Goal: Information Seeking & Learning: Learn about a topic

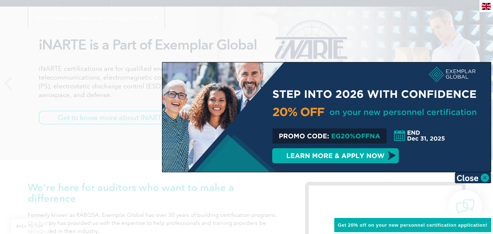
scroll to position [85, 0]
click at [486, 179] on img at bounding box center [472, 177] width 36 height 11
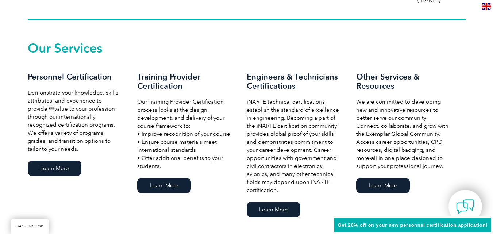
scroll to position [484, 0]
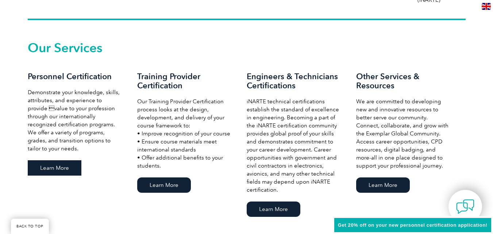
click at [61, 167] on link "Learn More" at bounding box center [55, 167] width 54 height 15
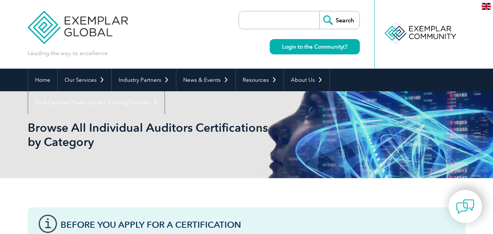
click at [261, 26] on input "search" at bounding box center [281, 20] width 77 height 18
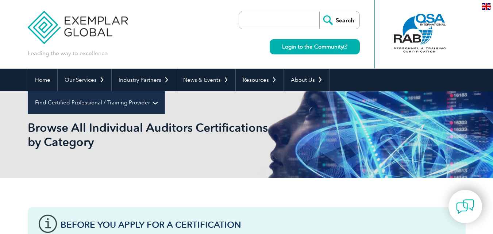
click at [164, 91] on link "Find Certified Professional / Training Provider" at bounding box center [96, 102] width 136 height 23
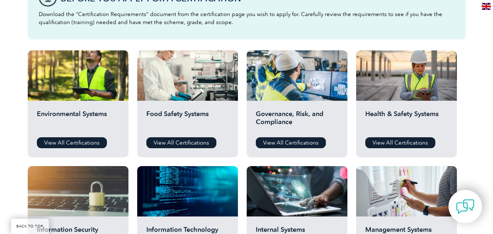
scroll to position [235, 0]
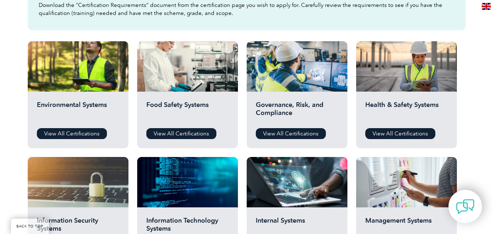
click at [302, 139] on div "Governance, Risk, and Compliance View All Certifications" at bounding box center [297, 120] width 101 height 57
click at [300, 136] on link "View All Certifications" at bounding box center [291, 133] width 70 height 11
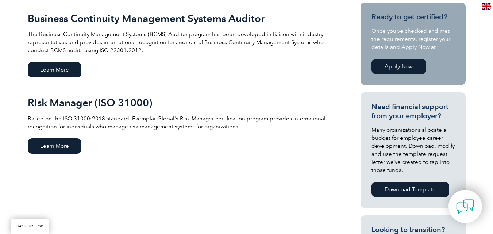
scroll to position [193, 0]
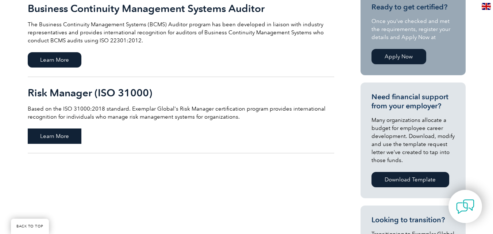
click at [64, 134] on span "Learn More" at bounding box center [55, 135] width 54 height 15
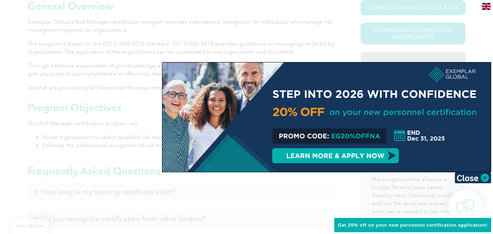
scroll to position [226, 0]
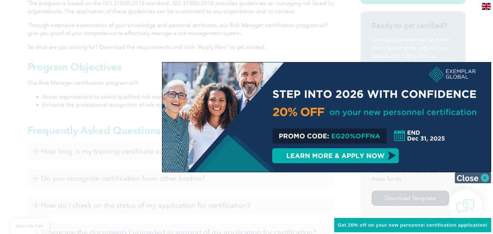
click at [483, 178] on img at bounding box center [472, 177] width 36 height 11
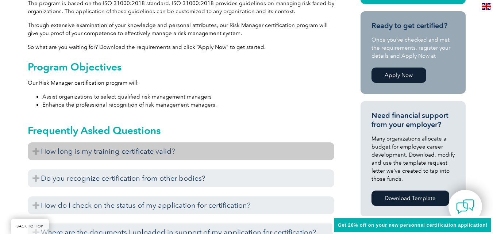
click at [38, 154] on h3 "How long is my training certificate valid?" at bounding box center [181, 151] width 306 height 18
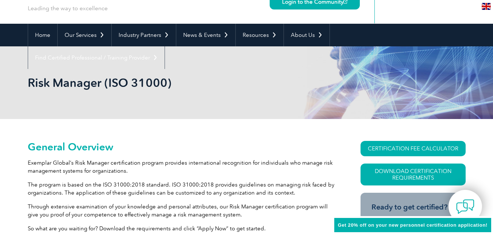
scroll to position [44, 0]
